Goal: Information Seeking & Learning: Find specific fact

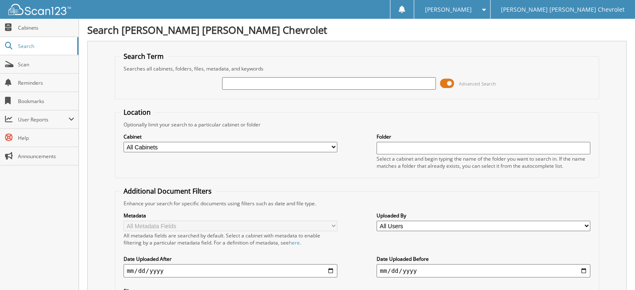
click at [242, 86] on input "text" at bounding box center [329, 83] width 214 height 13
type input "16787"
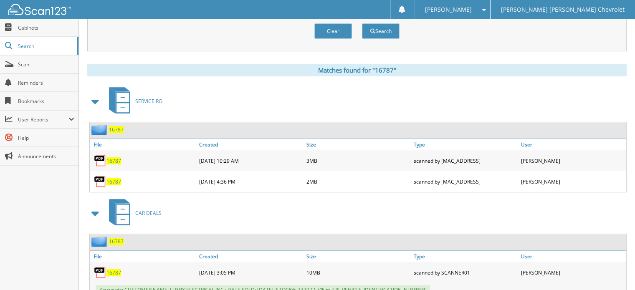
scroll to position [288, 0]
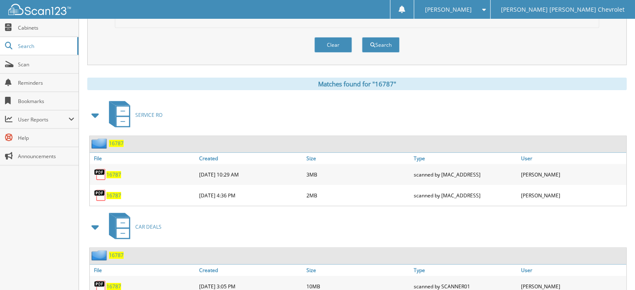
click at [117, 171] on span "16787" at bounding box center [113, 174] width 15 height 7
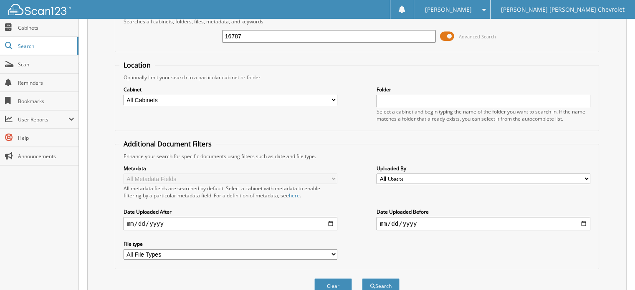
scroll to position [0, 0]
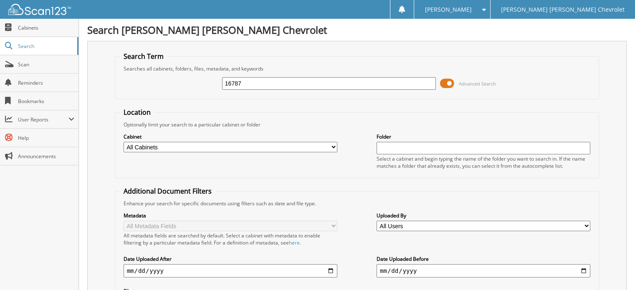
click at [256, 80] on input "16787" at bounding box center [329, 83] width 214 height 13
type input "1"
type input "16621"
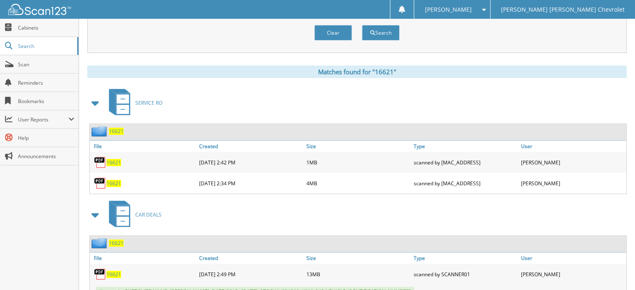
scroll to position [334, 0]
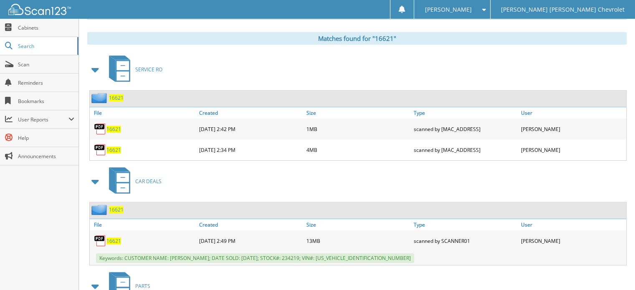
click at [111, 147] on span "16621" at bounding box center [113, 150] width 15 height 7
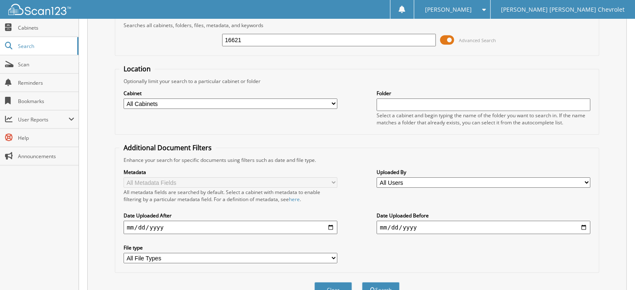
scroll to position [0, 0]
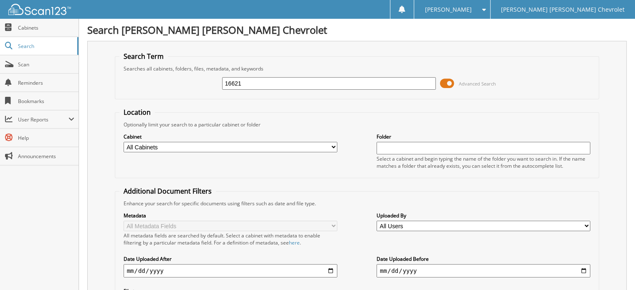
click at [268, 84] on input "16621" at bounding box center [329, 83] width 214 height 13
type input "1"
type input "17054"
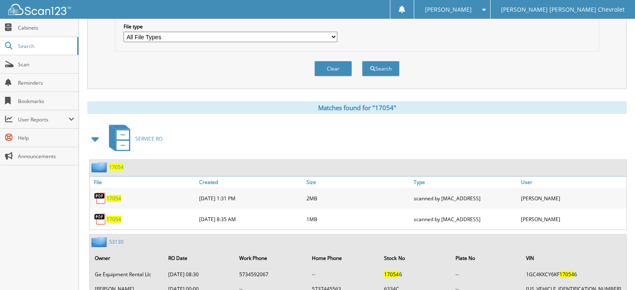
scroll to position [334, 0]
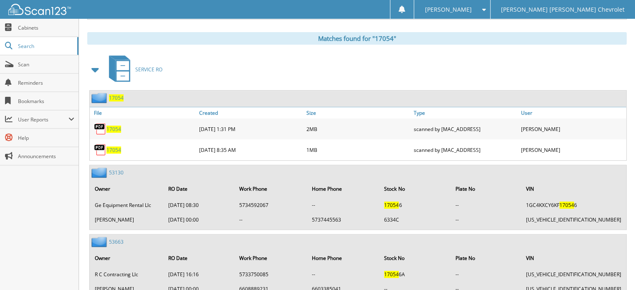
click at [113, 126] on span "17054" at bounding box center [113, 129] width 15 height 7
